Goal: Information Seeking & Learning: Learn about a topic

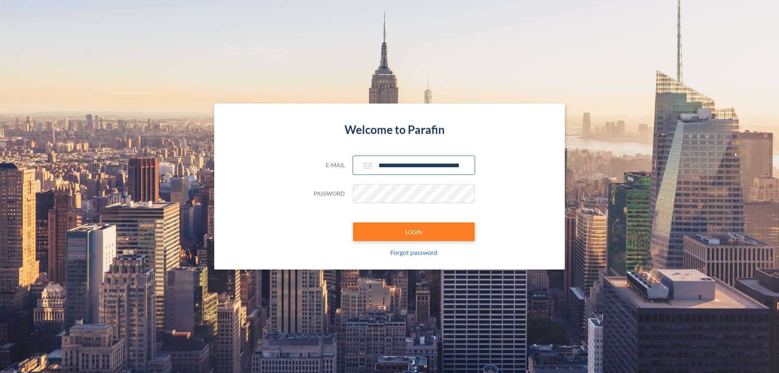
type input "**********"
click at [414, 232] on button "LOGIN" at bounding box center [414, 231] width 122 height 19
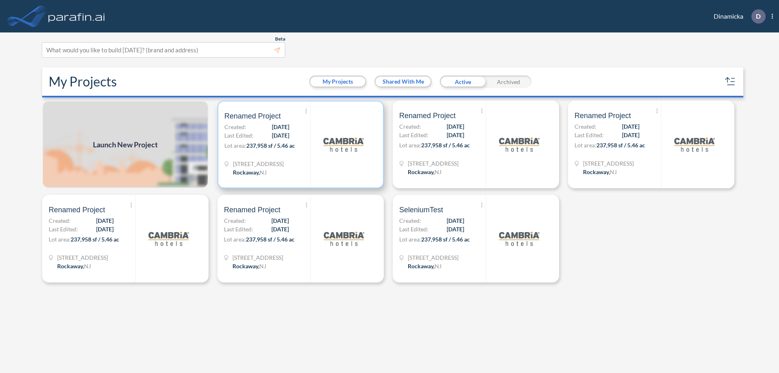
scroll to position [2, 0]
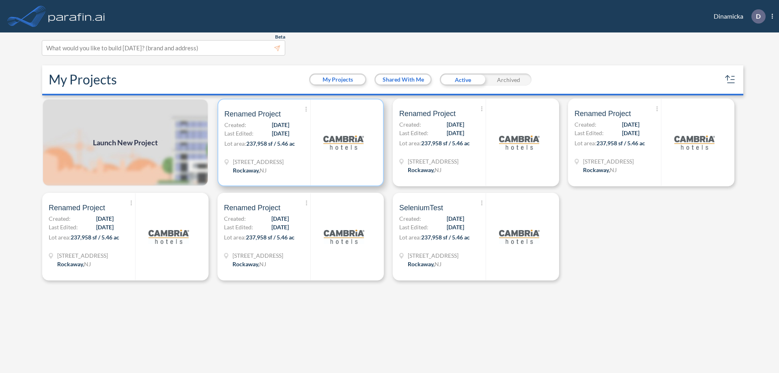
click at [301, 142] on p "Lot area: 237,958 sf / 5.46 ac" at bounding box center [267, 145] width 86 height 12
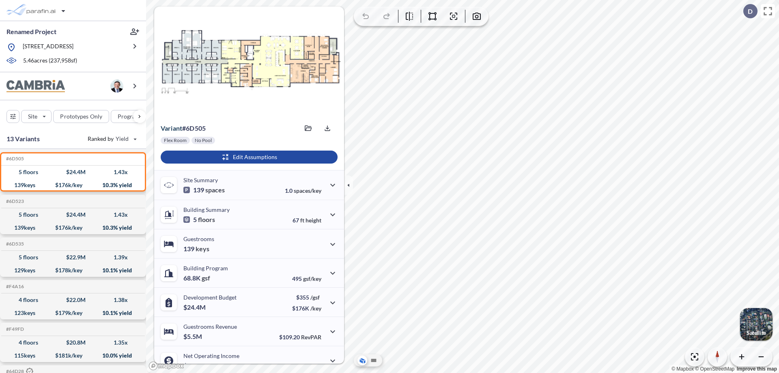
scroll to position [41, 0]
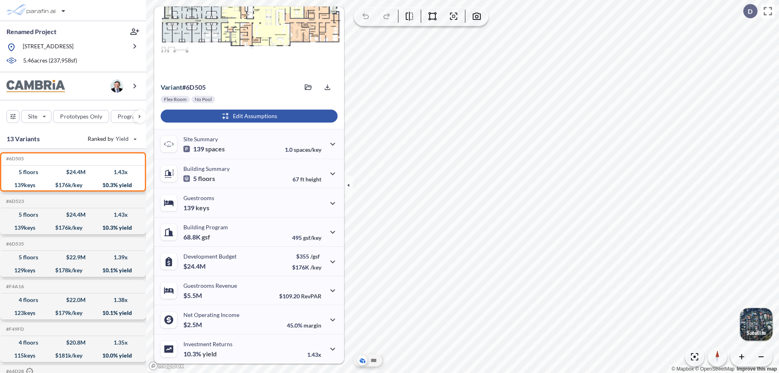
click at [248, 116] on div "button" at bounding box center [249, 116] width 177 height 13
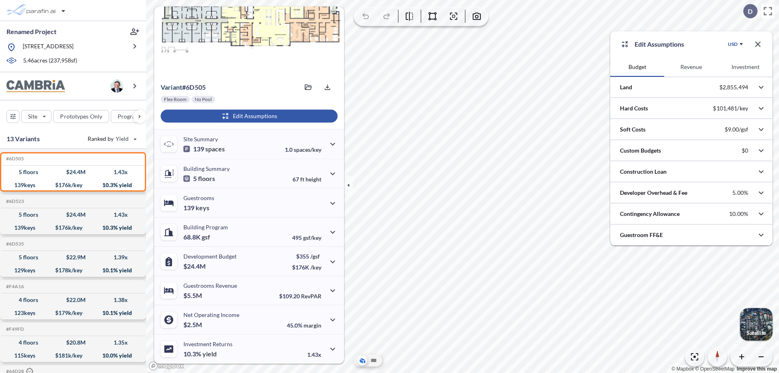
click at [745, 67] on button "Investment" at bounding box center [745, 66] width 54 height 19
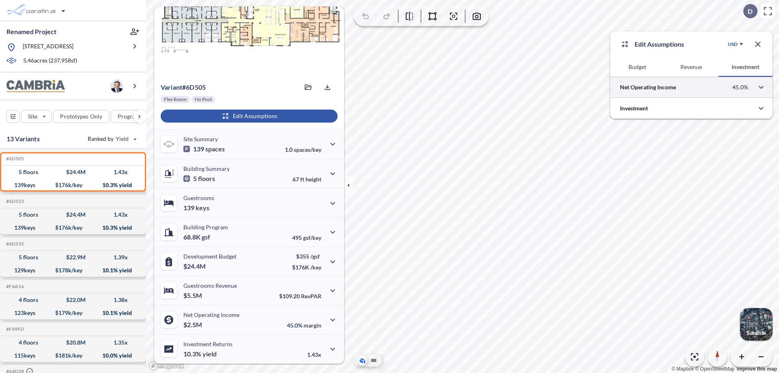
click at [691, 87] on div at bounding box center [691, 87] width 162 height 21
